Goal: Information Seeking & Learning: Learn about a topic

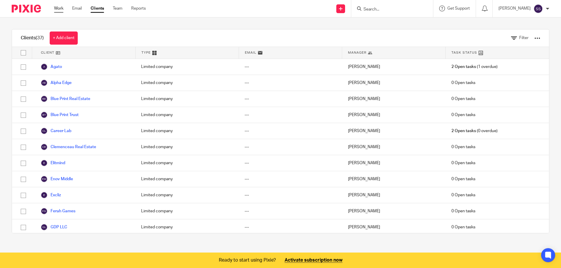
click at [58, 9] on link "Work" at bounding box center [58, 9] width 9 height 6
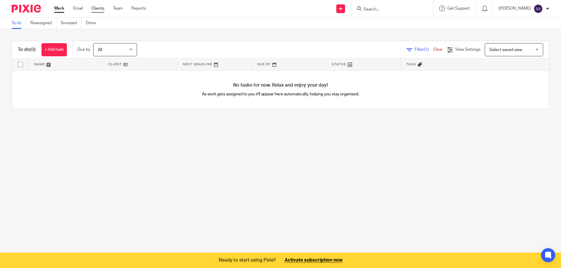
click at [96, 9] on link "Clients" at bounding box center [97, 9] width 13 height 6
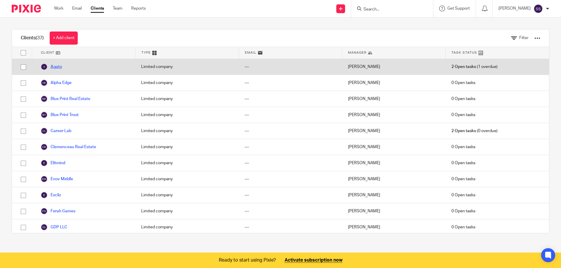
click at [61, 67] on link "Agato" at bounding box center [51, 66] width 21 height 7
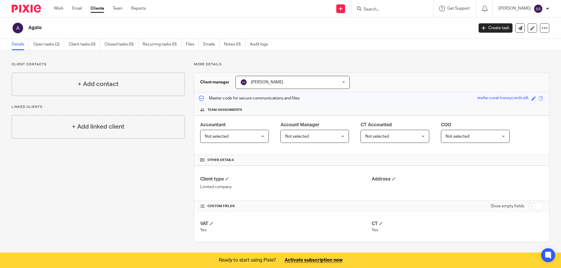
scroll to position [0, 0]
click at [210, 223] on span at bounding box center [212, 224] width 4 height 4
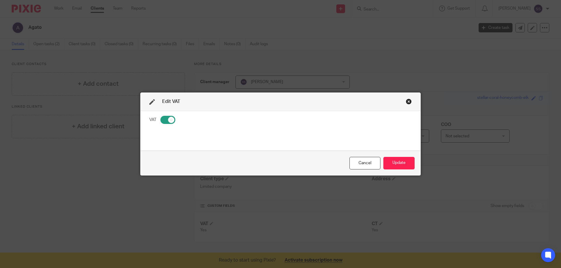
click at [406, 103] on div "Close this dialog window" at bounding box center [409, 102] width 6 height 6
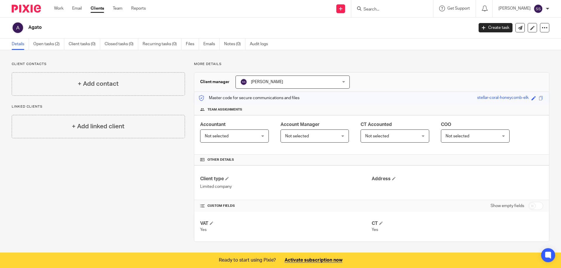
click at [534, 206] on input "checkbox" at bounding box center [535, 206] width 15 height 8
checkbox input "true"
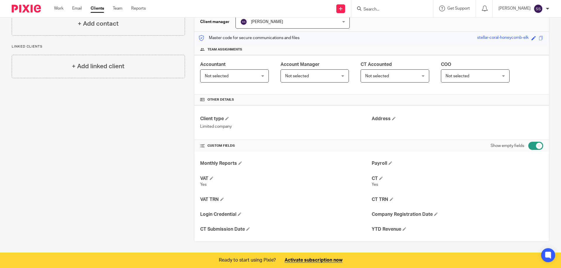
scroll to position [31, 0]
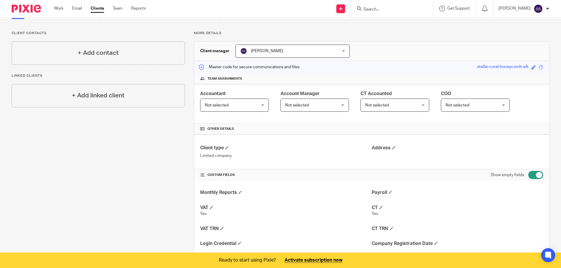
click at [235, 109] on span "Not selected" at bounding box center [230, 105] width 51 height 12
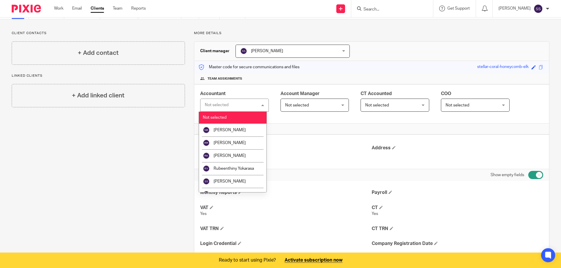
click at [235, 109] on div "Not selected Not selected" at bounding box center [234, 105] width 69 height 13
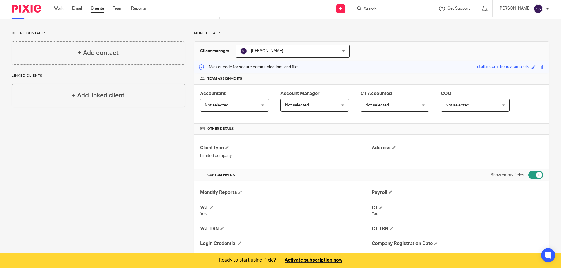
click at [240, 108] on span "Not selected" at bounding box center [230, 105] width 51 height 12
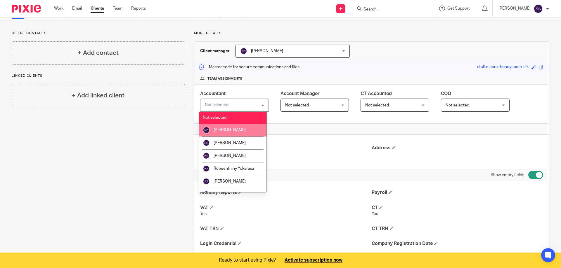
click at [175, 135] on div "Client contacts + Add contact Linked clients + Add linked client" at bounding box center [94, 151] width 182 height 240
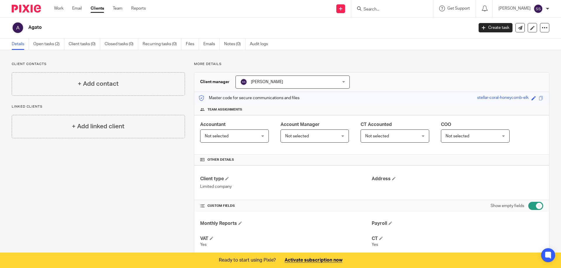
scroll to position [0, 0]
click at [120, 11] on link "Team" at bounding box center [118, 9] width 10 height 6
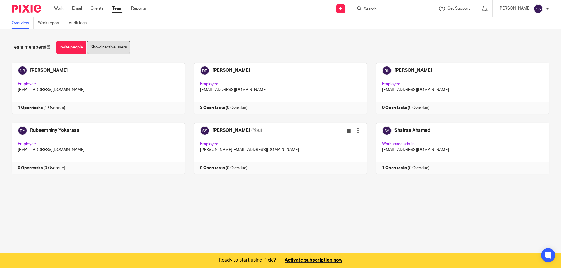
click at [117, 50] on link "Show inactive users" at bounding box center [108, 47] width 43 height 13
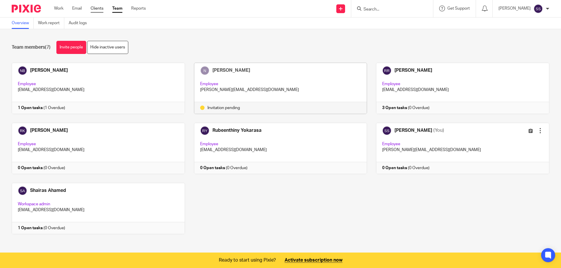
click at [95, 9] on link "Clients" at bounding box center [97, 9] width 13 height 6
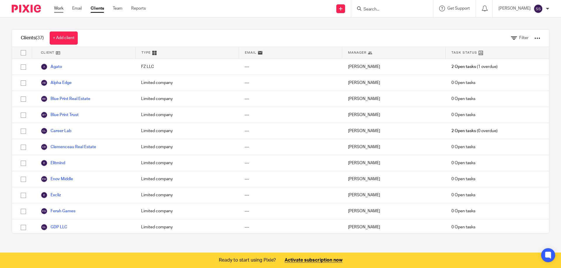
click at [58, 6] on link "Work" at bounding box center [58, 9] width 9 height 6
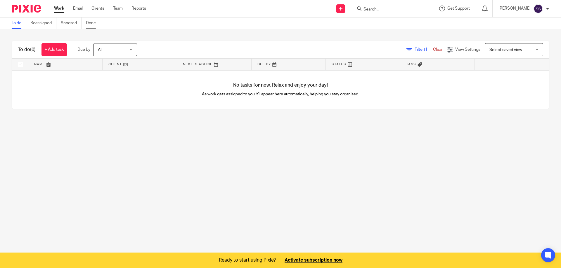
click at [93, 24] on link "Done" at bounding box center [93, 23] width 14 height 11
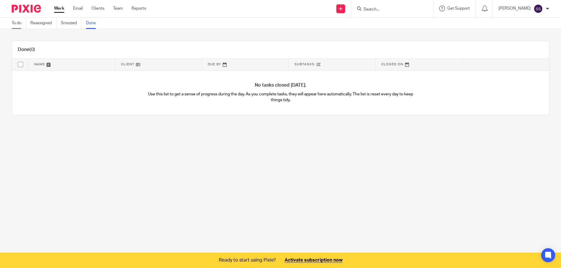
click at [16, 23] on link "To do" at bounding box center [19, 23] width 14 height 11
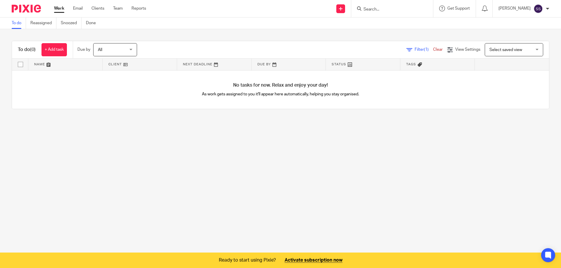
click at [63, 9] on link "Work" at bounding box center [59, 9] width 10 height 6
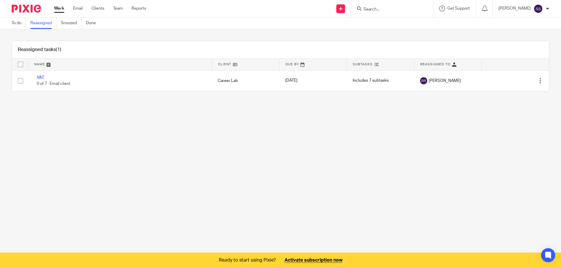
click at [70, 23] on link "Snoozed" at bounding box center [71, 23] width 21 height 11
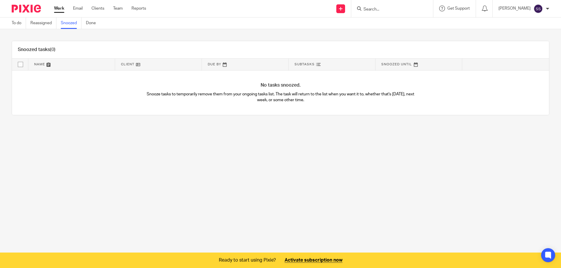
click at [58, 7] on link "Work" at bounding box center [59, 9] width 10 height 6
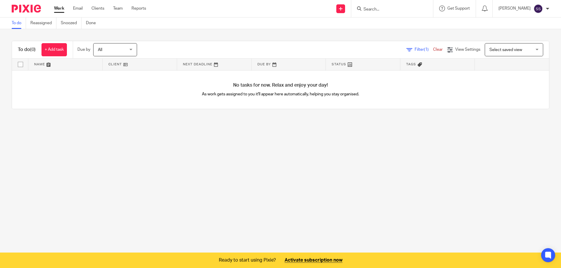
click at [19, 24] on link "To do" at bounding box center [19, 23] width 14 height 11
click at [489, 49] on span "Select saved view" at bounding box center [505, 50] width 33 height 4
click at [40, 25] on link "Reassigned" at bounding box center [43, 23] width 26 height 11
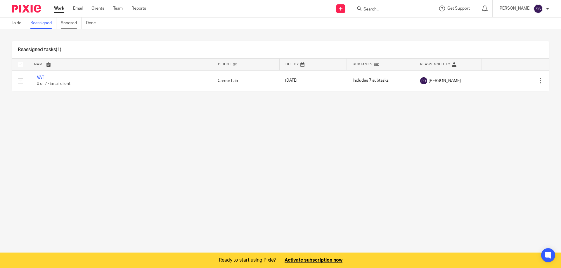
click at [72, 25] on link "Snoozed" at bounding box center [71, 23] width 21 height 11
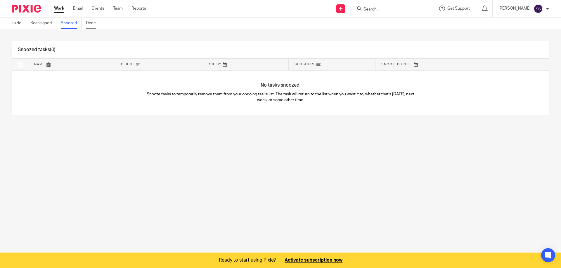
click at [90, 24] on link "Done" at bounding box center [93, 23] width 14 height 11
click at [20, 23] on link "To do" at bounding box center [19, 23] width 14 height 11
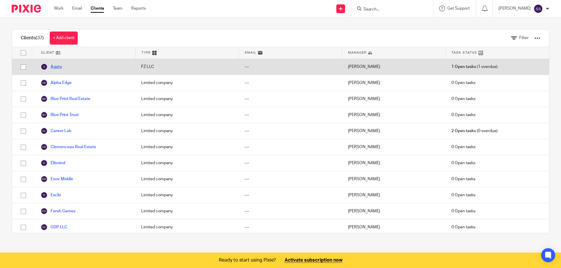
click at [58, 69] on link "Agato" at bounding box center [51, 66] width 21 height 7
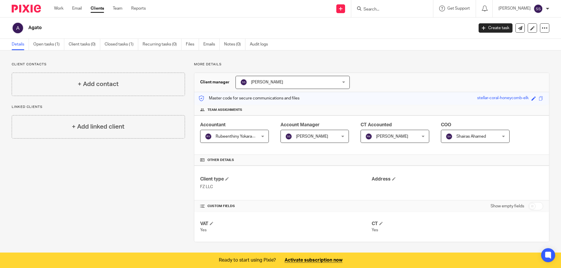
scroll to position [0, 0]
click at [48, 43] on link "Open tasks (1)" at bounding box center [48, 44] width 31 height 11
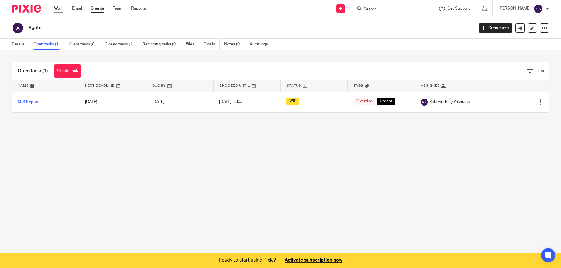
click at [63, 9] on link "Work" at bounding box center [58, 9] width 9 height 6
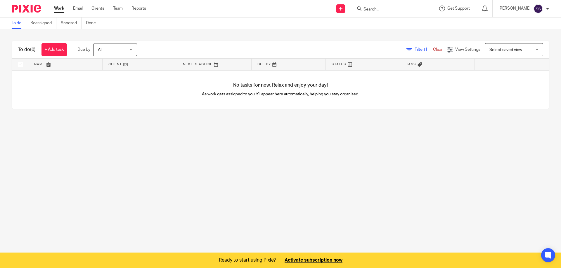
click at [97, 8] on link "Clients" at bounding box center [97, 9] width 13 height 6
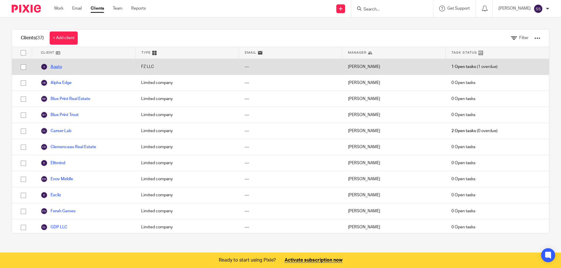
click at [61, 67] on link "Agato" at bounding box center [51, 66] width 21 height 7
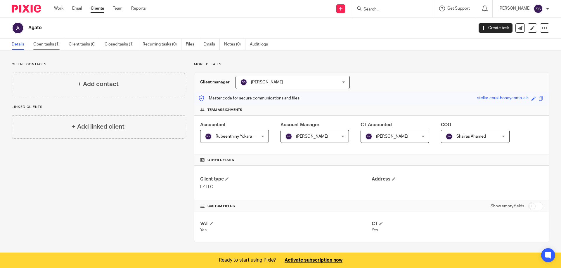
click at [41, 45] on link "Open tasks (1)" at bounding box center [48, 44] width 31 height 11
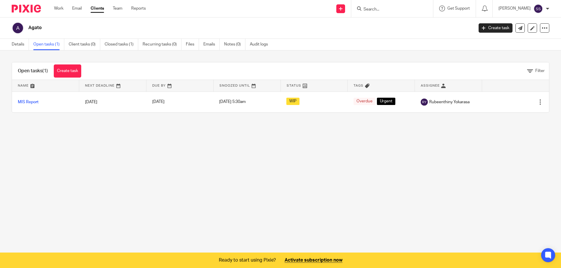
click at [32, 67] on div "Open tasks (1) Create task" at bounding box center [49, 71] width 75 height 17
click at [32, 71] on h1 "Open tasks (1)" at bounding box center [33, 71] width 30 height 6
click at [60, 11] on link "Work" at bounding box center [58, 9] width 9 height 6
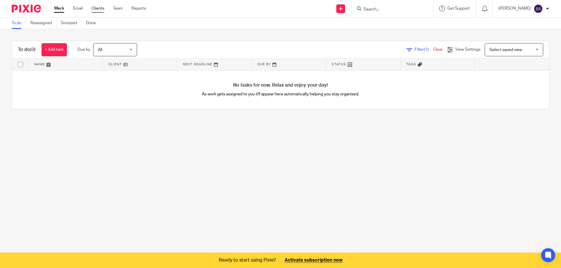
click at [102, 10] on link "Clients" at bounding box center [97, 9] width 13 height 6
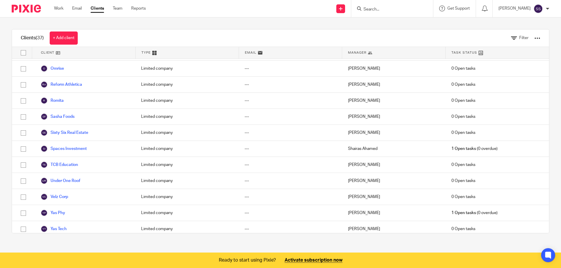
scroll to position [420, 0]
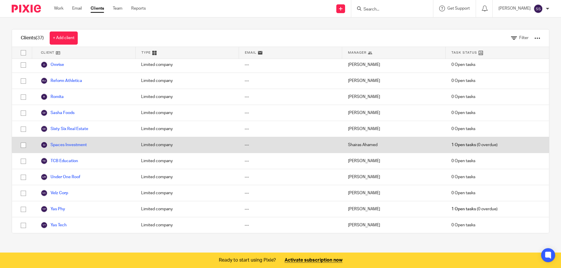
click at [204, 143] on div "Limited company" at bounding box center [186, 145] width 103 height 16
click at [62, 142] on link "Spaces Investment" at bounding box center [64, 145] width 46 height 7
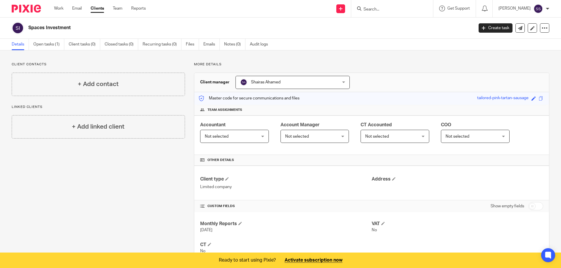
click at [306, 85] on span "Shairas Ahamed" at bounding box center [284, 82] width 88 height 12
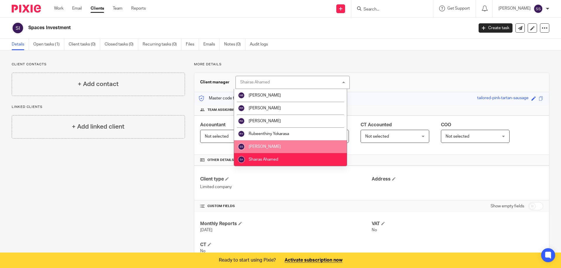
click at [288, 144] on li "[PERSON_NAME]" at bounding box center [290, 146] width 113 height 13
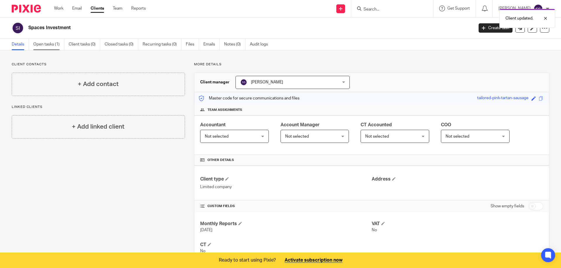
click at [55, 44] on link "Open tasks (1)" at bounding box center [48, 44] width 31 height 11
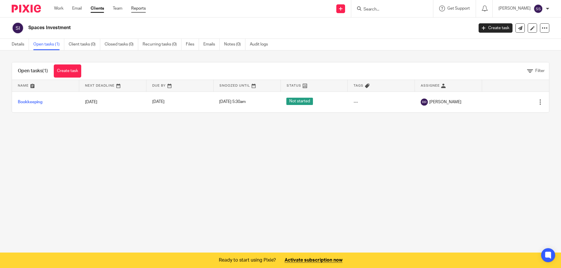
click at [145, 10] on link "Reports" at bounding box center [138, 9] width 15 height 6
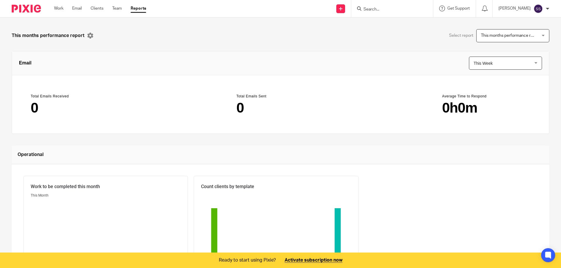
click at [495, 39] on span "This months performance report" at bounding box center [508, 36] width 54 height 12
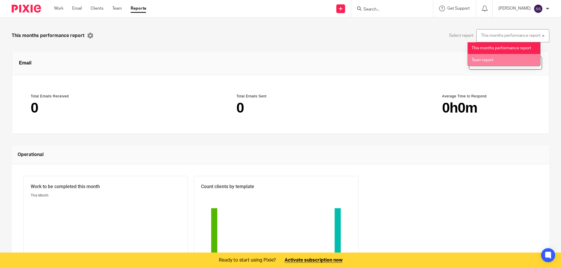
click at [485, 61] on span "Team report" at bounding box center [482, 60] width 22 height 4
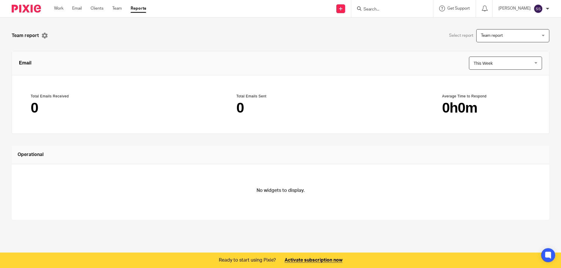
click at [484, 63] on span "This Week" at bounding box center [500, 63] width 54 height 13
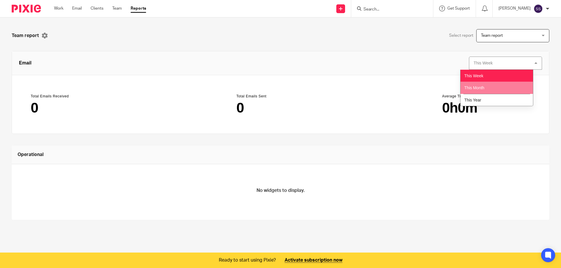
click at [479, 87] on span "This Month" at bounding box center [474, 88] width 20 height 5
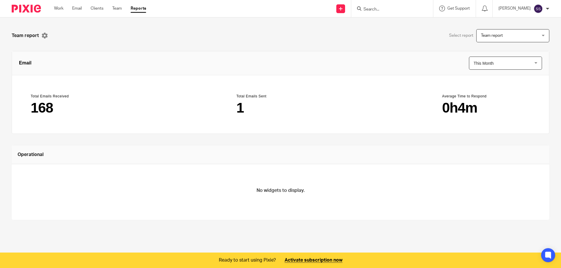
click at [238, 108] on main "1" at bounding box center [280, 108] width 88 height 14
click at [499, 37] on span "Team report" at bounding box center [508, 36] width 54 height 12
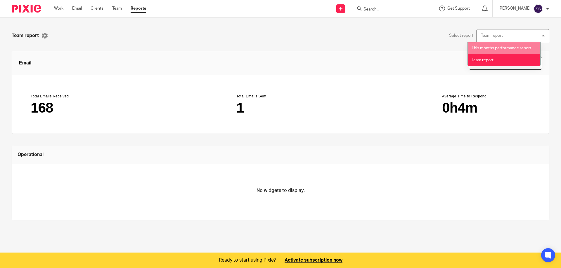
click at [497, 48] on span "This months performance report" at bounding box center [501, 48] width 60 height 4
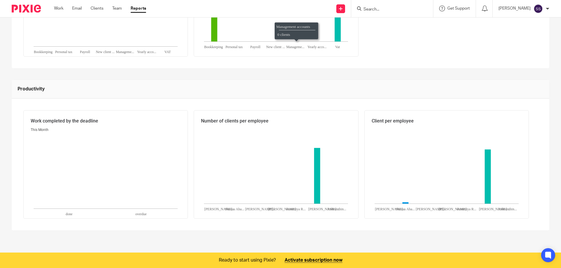
scroll to position [228, 0]
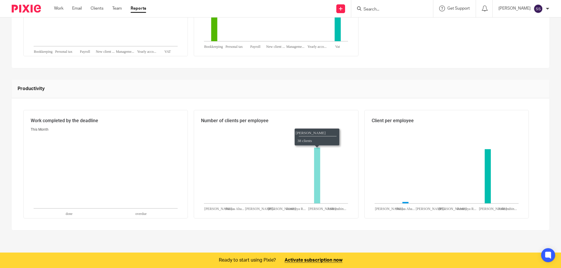
click at [316, 171] on icon "Senthilraj ...:38," at bounding box center [317, 176] width 6 height 56
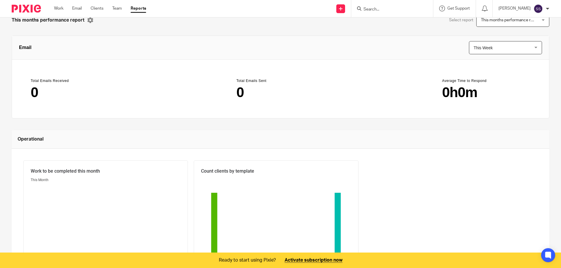
scroll to position [0, 0]
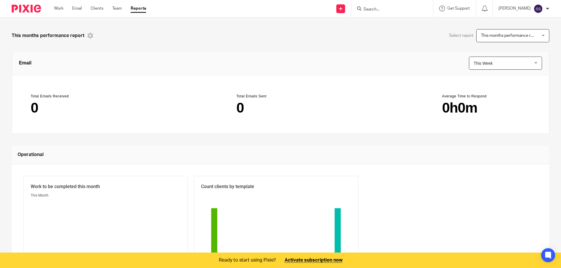
click at [90, 35] on icon at bounding box center [90, 36] width 6 height 6
click at [118, 9] on link "Team" at bounding box center [117, 9] width 10 height 6
